Goal: Task Accomplishment & Management: Manage account settings

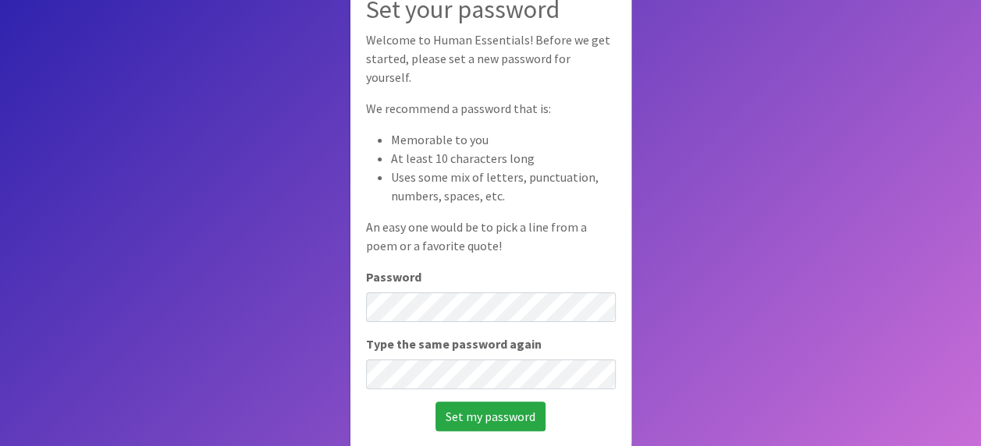
scroll to position [105, 0]
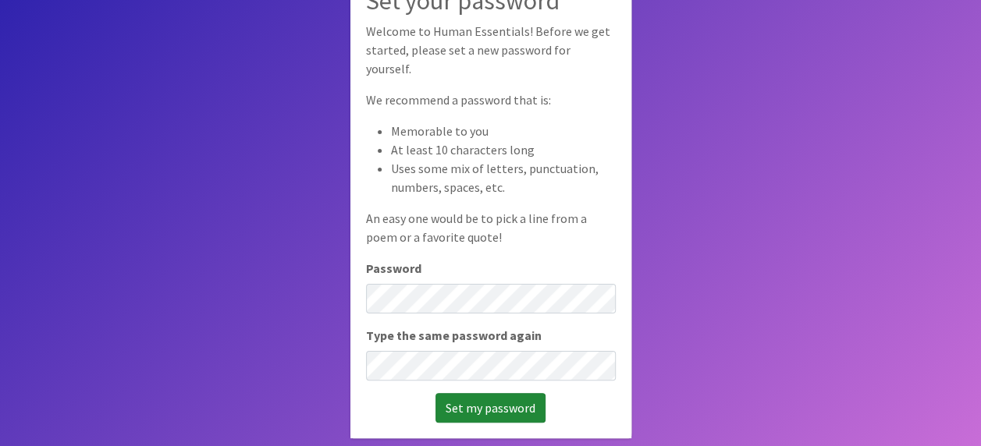
click at [504, 396] on input "Set my password" at bounding box center [490, 408] width 110 height 30
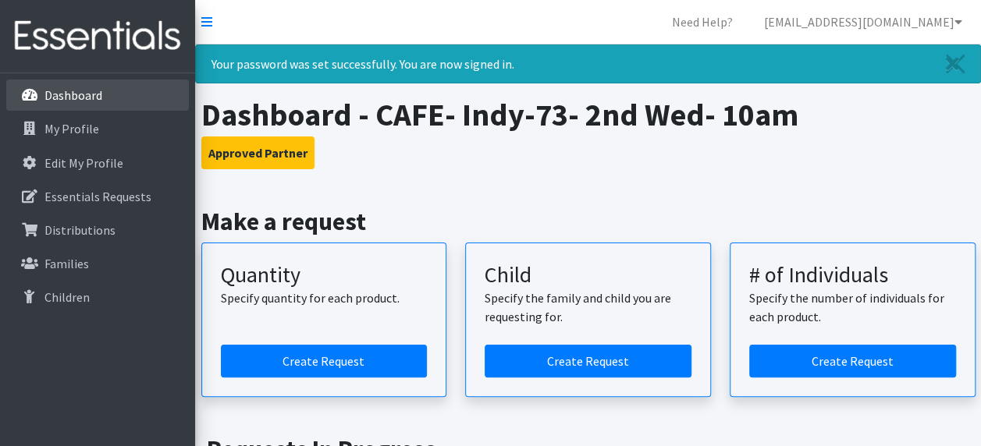
click at [103, 87] on link "Dashboard" at bounding box center [97, 95] width 183 height 31
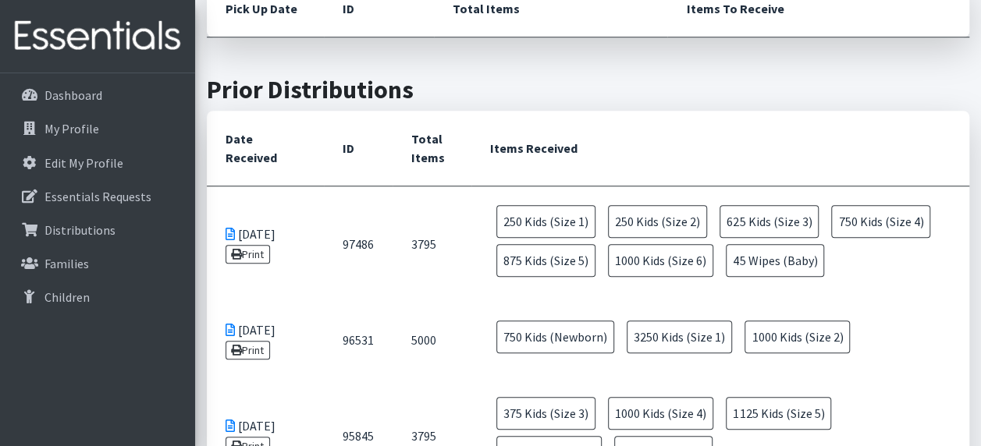
scroll to position [468, 0]
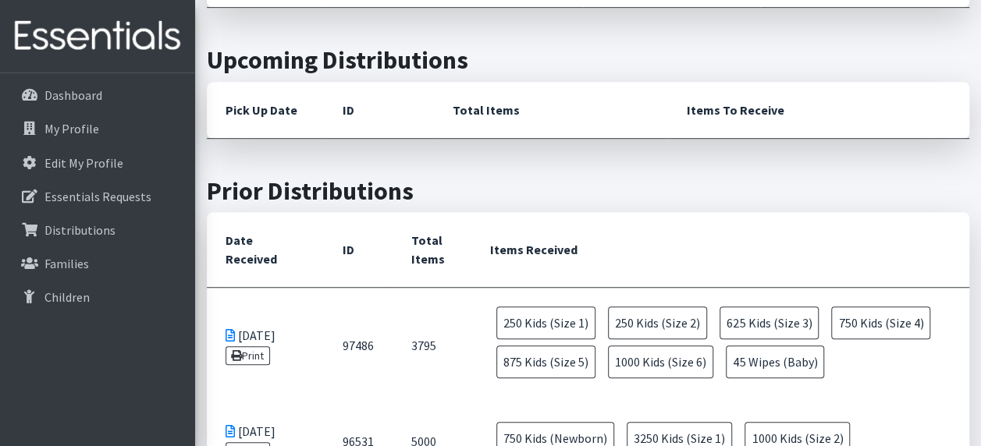
click at [226, 334] on icon at bounding box center [229, 335] width 9 height 12
click at [238, 354] on icon at bounding box center [236, 355] width 11 height 11
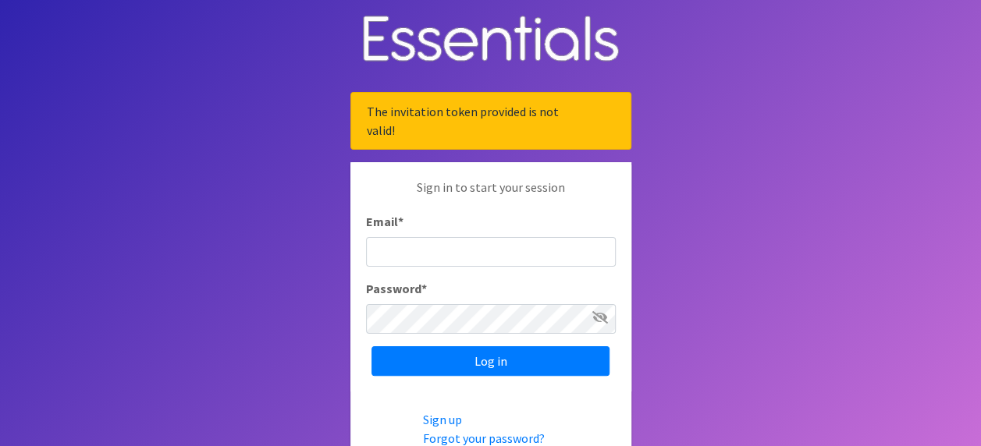
click at [406, 241] on input "Email *" at bounding box center [491, 252] width 250 height 30
type input "[EMAIL_ADDRESS][DOMAIN_NAME]"
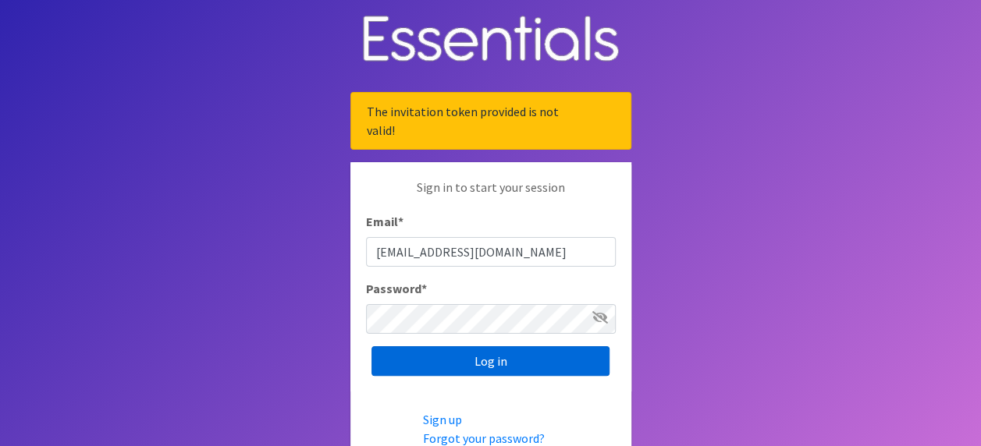
click at [486, 366] on input "Log in" at bounding box center [490, 361] width 238 height 30
type input "[EMAIL_ADDRESS][DOMAIN_NAME]"
click at [511, 364] on input "Log in" at bounding box center [490, 361] width 238 height 30
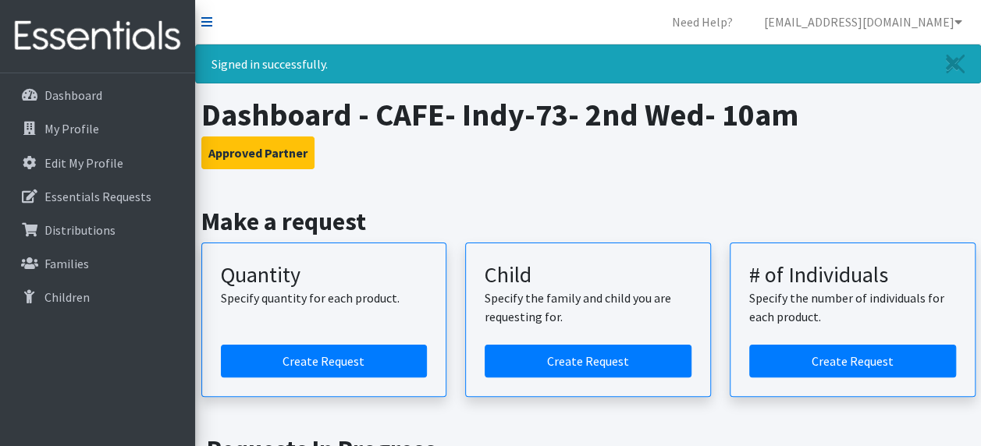
click at [207, 23] on icon at bounding box center [206, 22] width 11 height 12
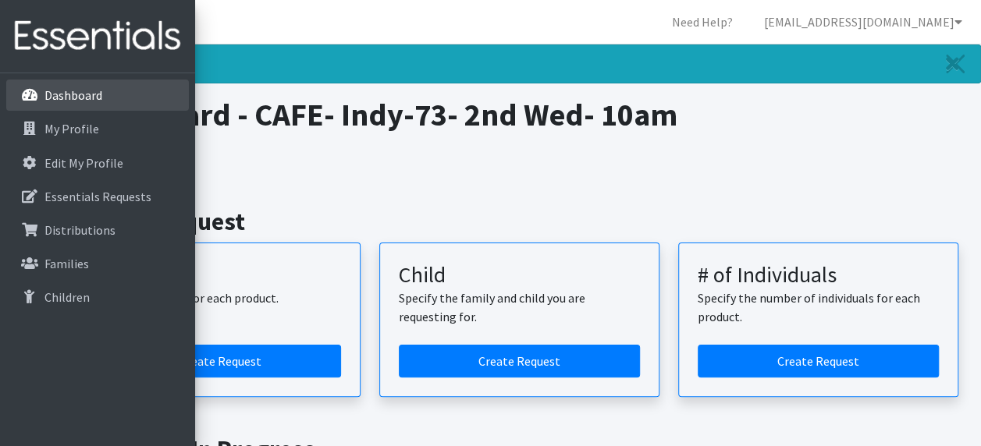
click at [44, 95] on p "Dashboard" at bounding box center [44, 95] width 0 height 19
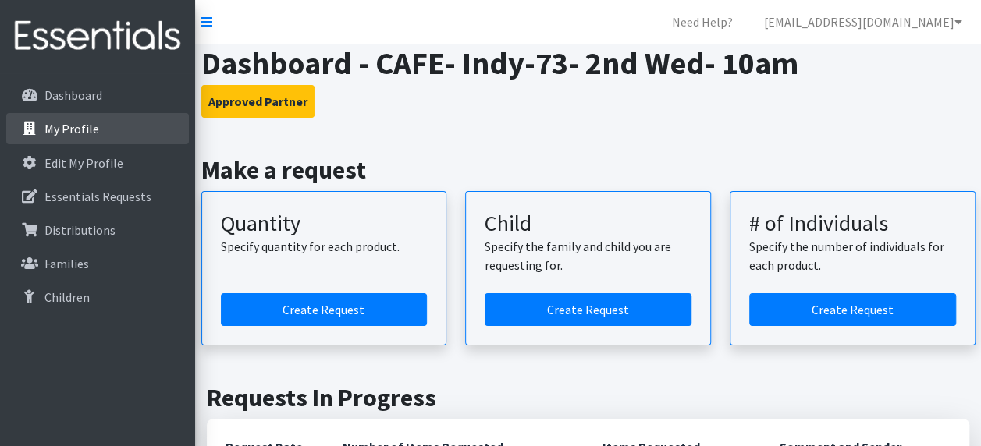
click at [84, 131] on p "My Profile" at bounding box center [71, 129] width 55 height 16
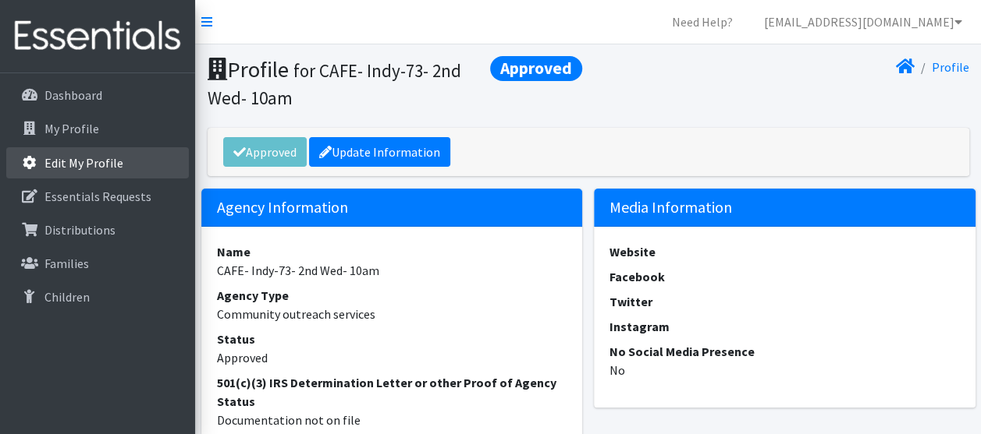
click at [86, 158] on p "Edit My Profile" at bounding box center [83, 163] width 79 height 16
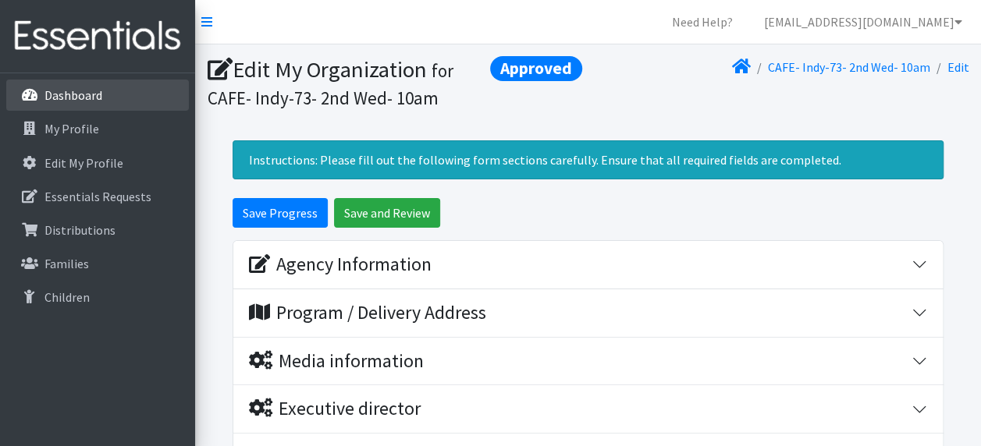
click at [84, 90] on p "Dashboard" at bounding box center [73, 95] width 58 height 16
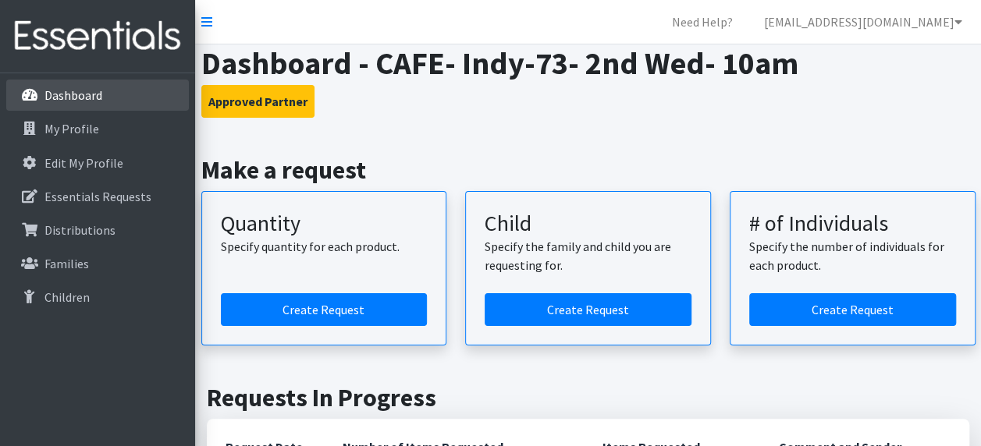
click at [69, 92] on p "Dashboard" at bounding box center [73, 95] width 58 height 16
